Goal: Transaction & Acquisition: Obtain resource

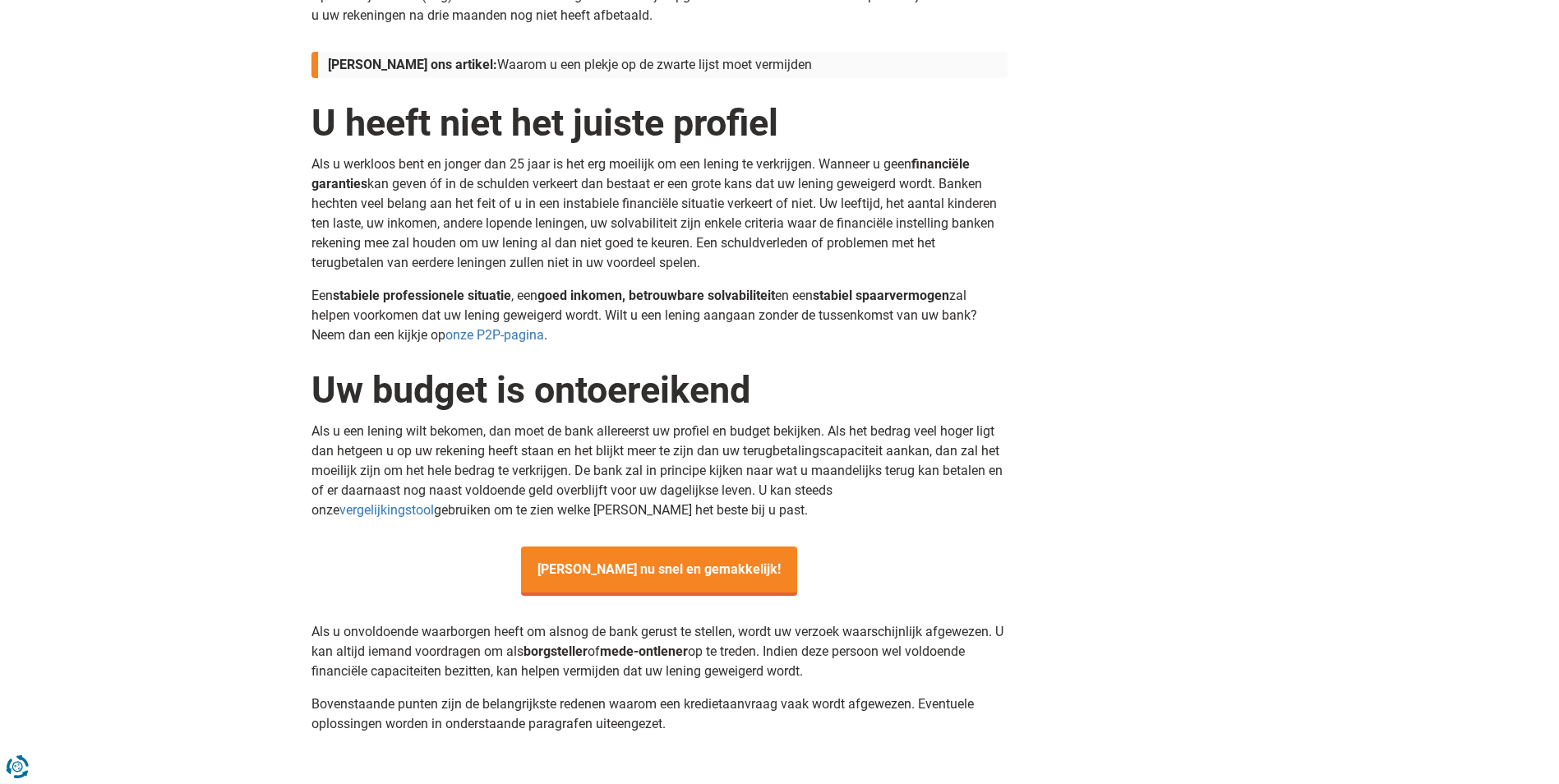
scroll to position [1479, 0]
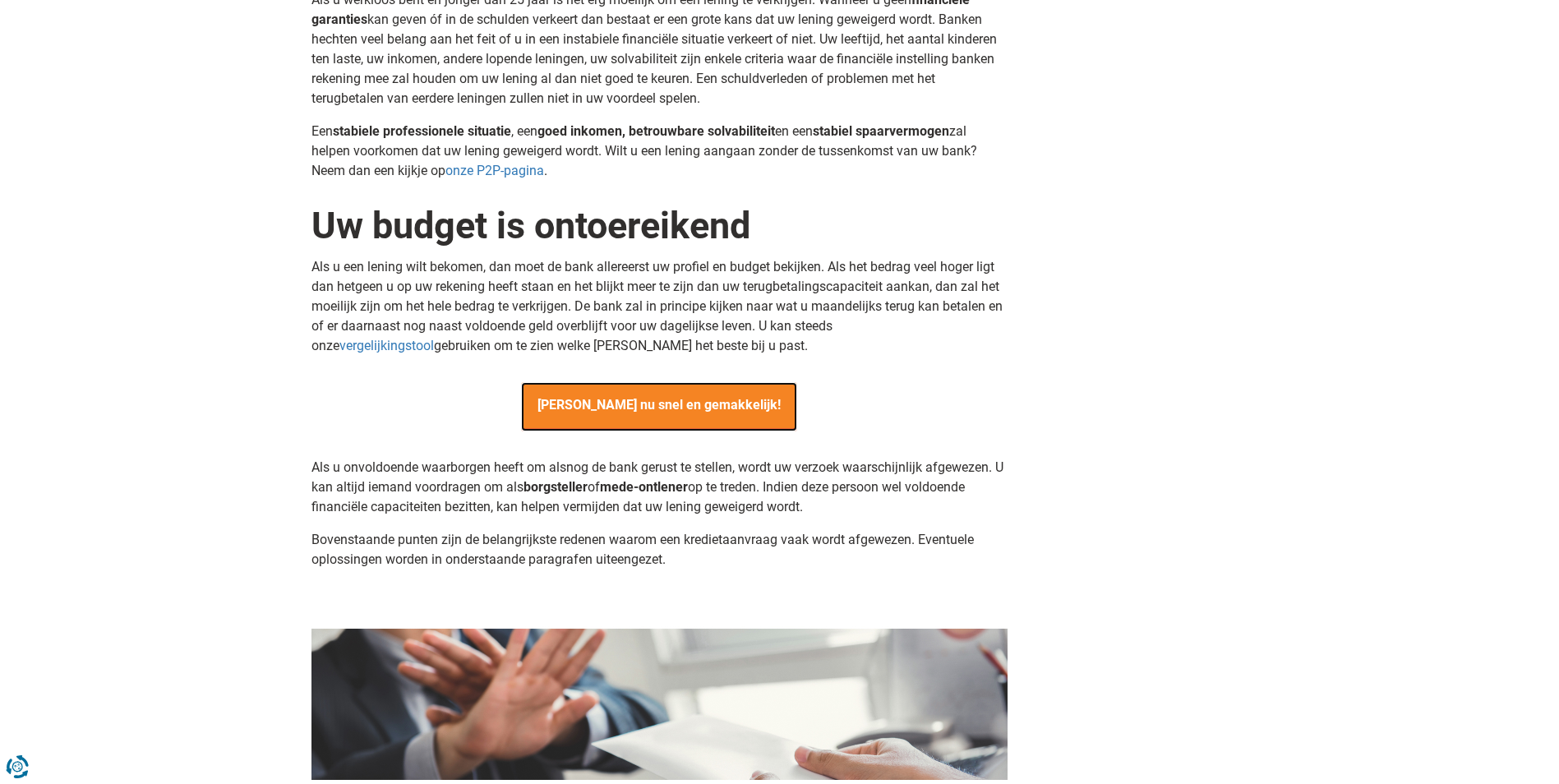
click at [664, 408] on span "Leen nu snel en gemakkelijk!" at bounding box center [659, 406] width 276 height 49
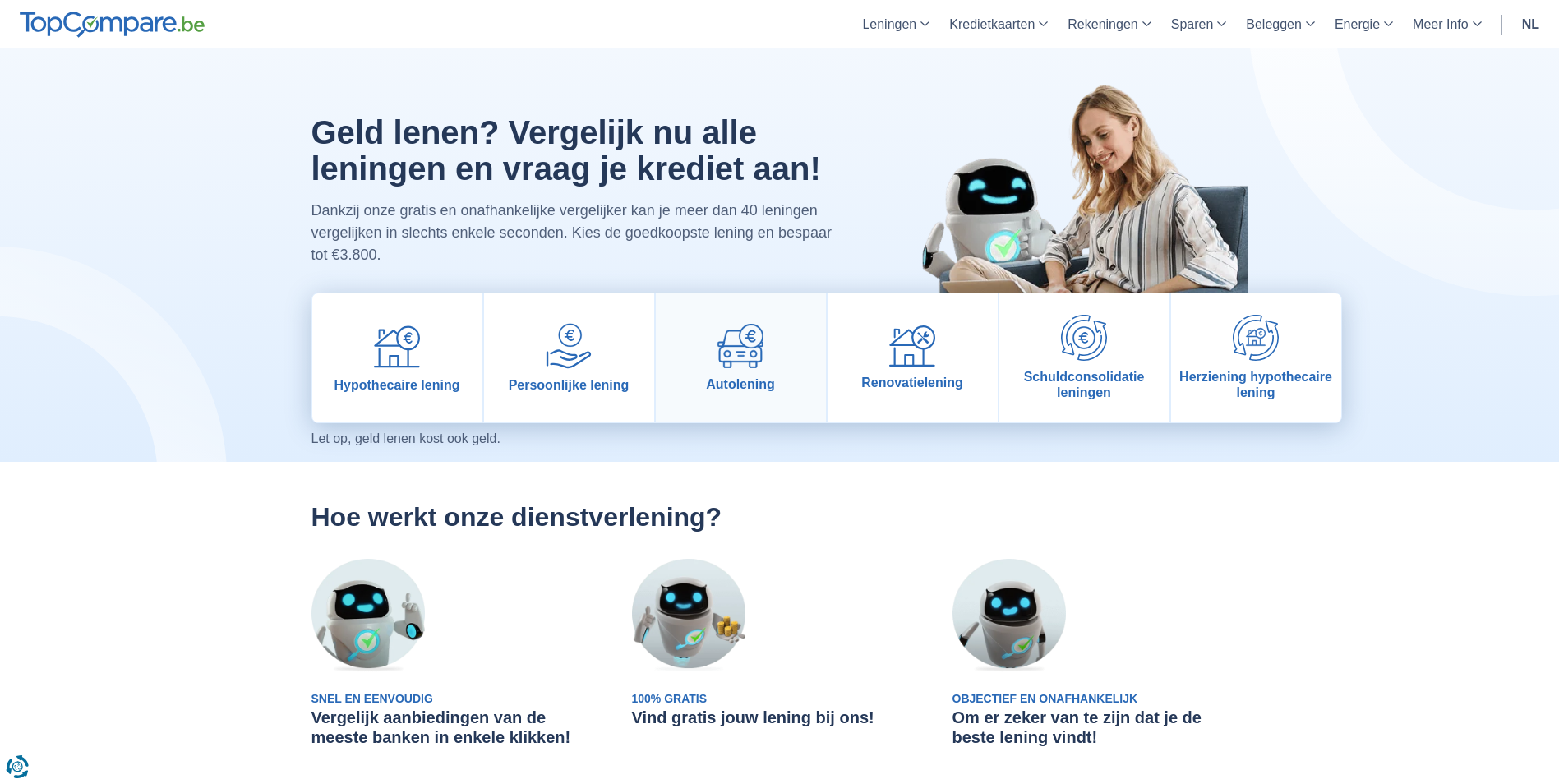
click at [741, 390] on span "Autolening" at bounding box center [740, 384] width 69 height 16
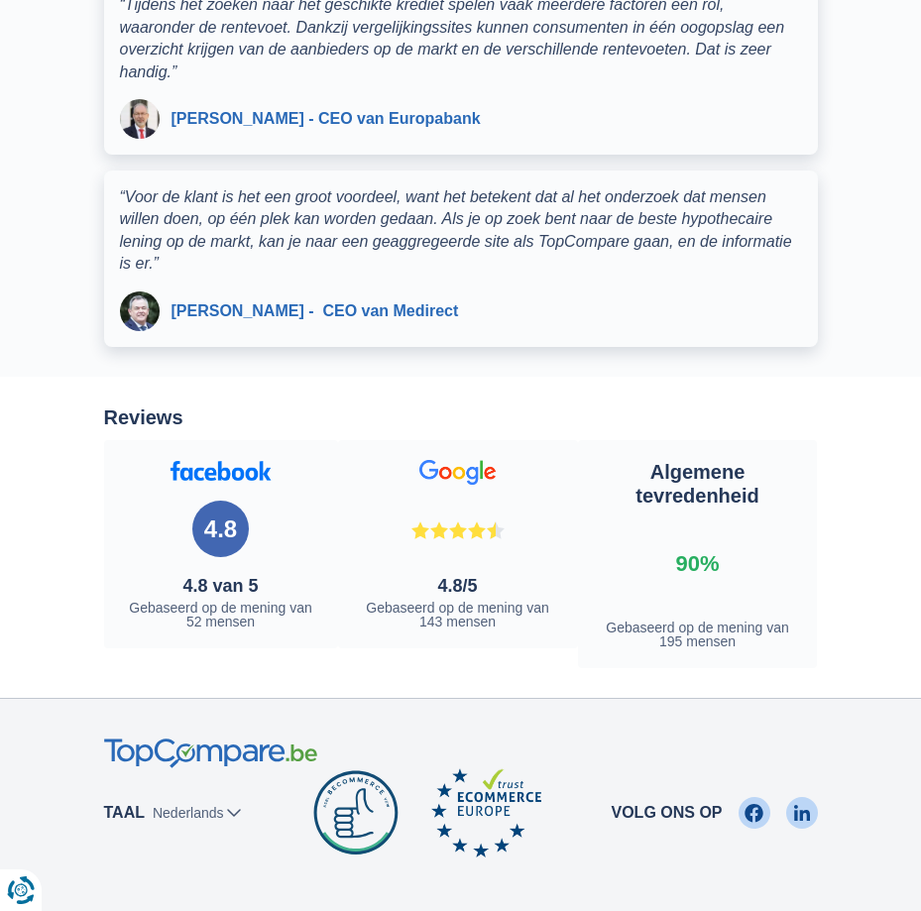
scroll to position [8526, 0]
